Goal: Use online tool/utility

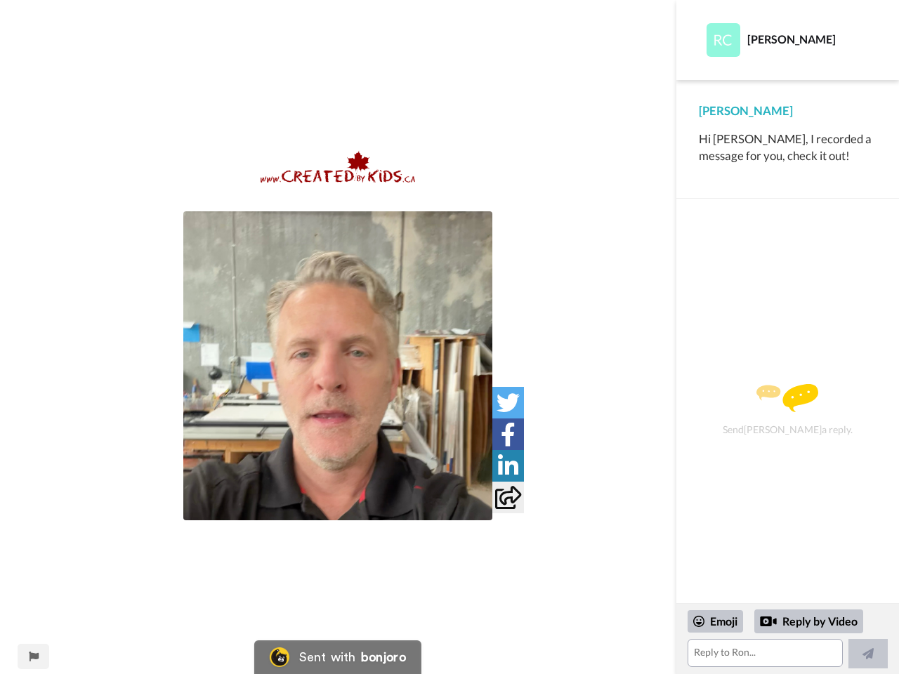
click at [338, 366] on img at bounding box center [337, 365] width 309 height 309
click at [508, 403] on icon at bounding box center [508, 402] width 23 height 23
click at [508, 434] on icon at bounding box center [508, 434] width 15 height 23
click at [508, 466] on icon at bounding box center [508, 466] width 20 height 23
click at [508, 497] on icon at bounding box center [508, 497] width 26 height 23
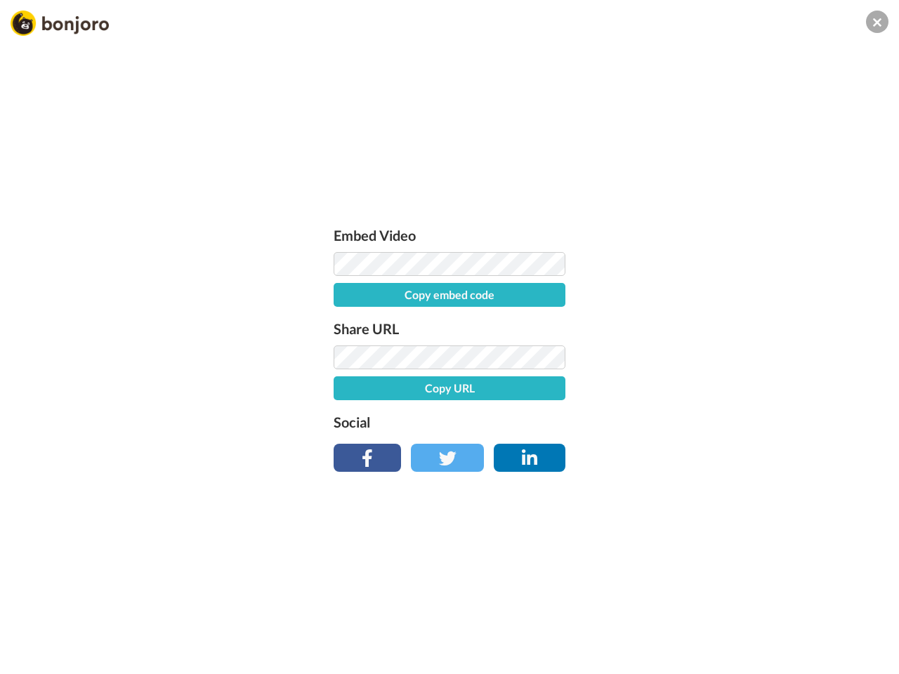
click at [33, 657] on div "Embed Video Copy embed code Share URL Copy URL Social" at bounding box center [449, 413] width 899 height 674
click at [788, 639] on div "Embed Video Copy embed code Share URL Copy URL Social" at bounding box center [449, 413] width 899 height 674
click at [716, 622] on div "Embed Video Copy embed code Share URL Copy URL Social" at bounding box center [449, 413] width 899 height 674
click at [809, 622] on div "Embed Video Copy embed code Share URL Copy URL Social" at bounding box center [449, 413] width 899 height 674
click at [868, 654] on div "Embed Video Copy embed code Share URL Copy URL Social" at bounding box center [449, 413] width 899 height 674
